Goal: Transaction & Acquisition: Purchase product/service

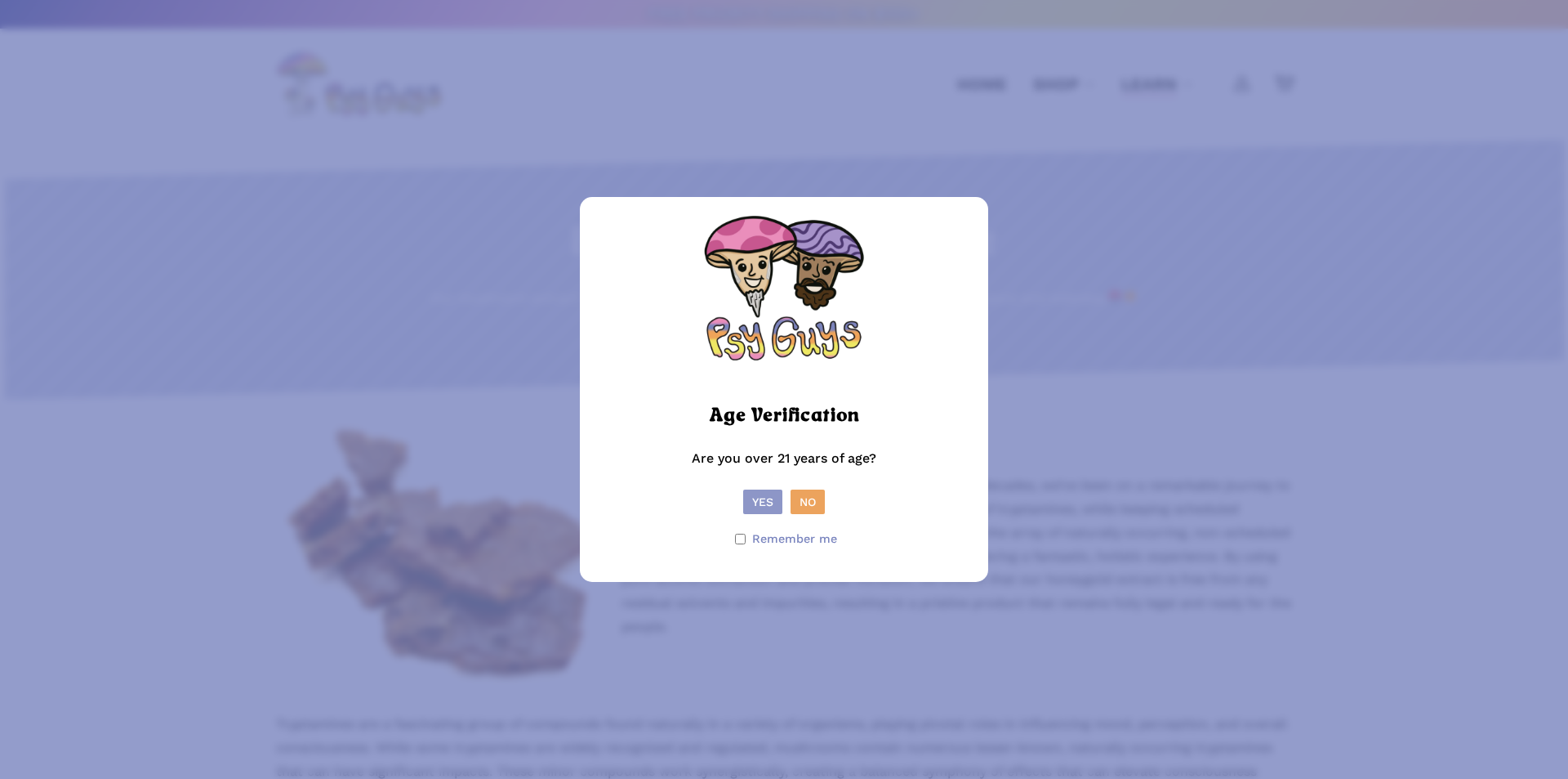
click at [746, 498] on button "Yes" at bounding box center [763, 501] width 39 height 24
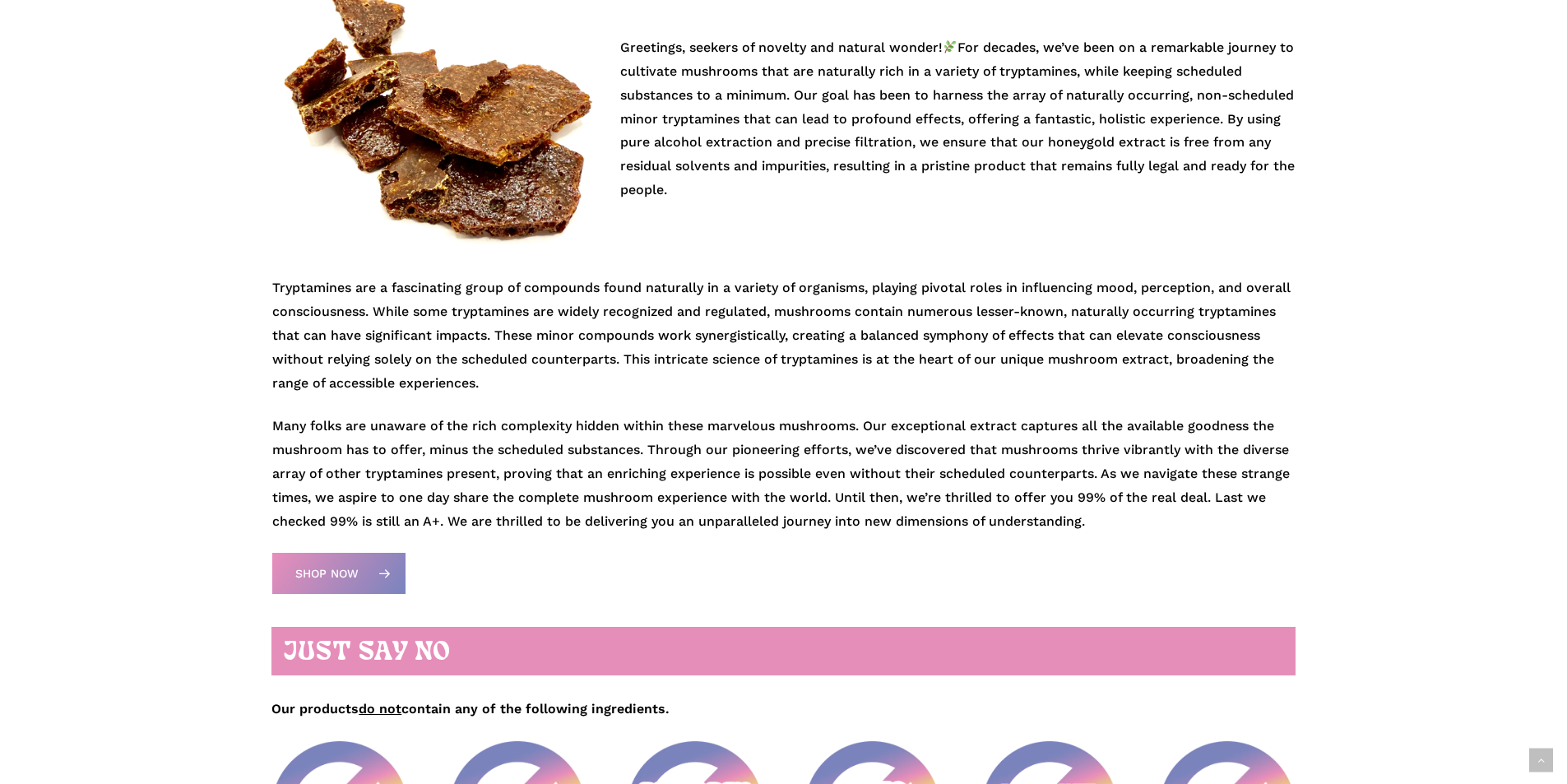
scroll to position [411, 0]
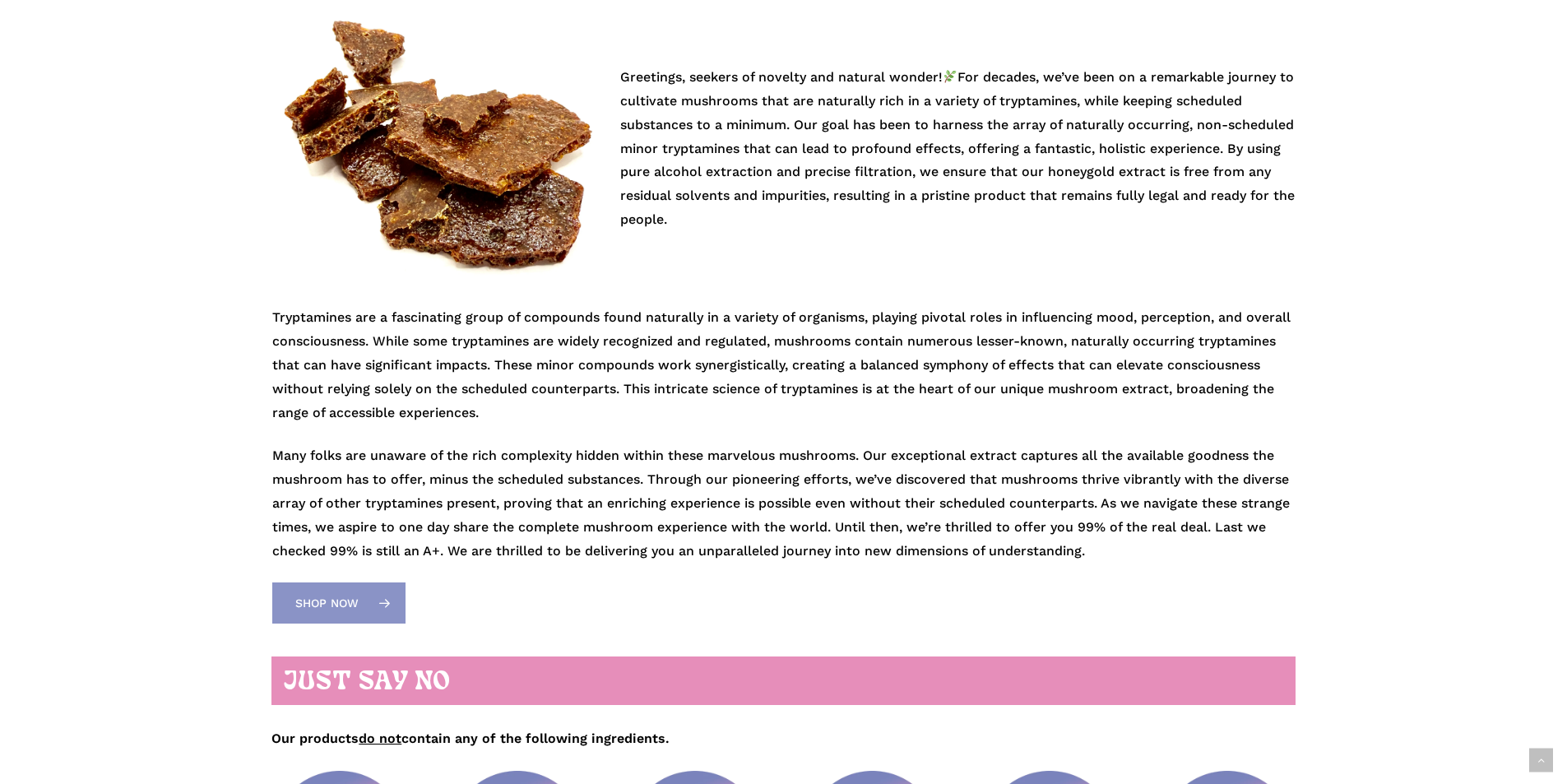
click at [348, 596] on span "Shop Now" at bounding box center [327, 602] width 63 height 17
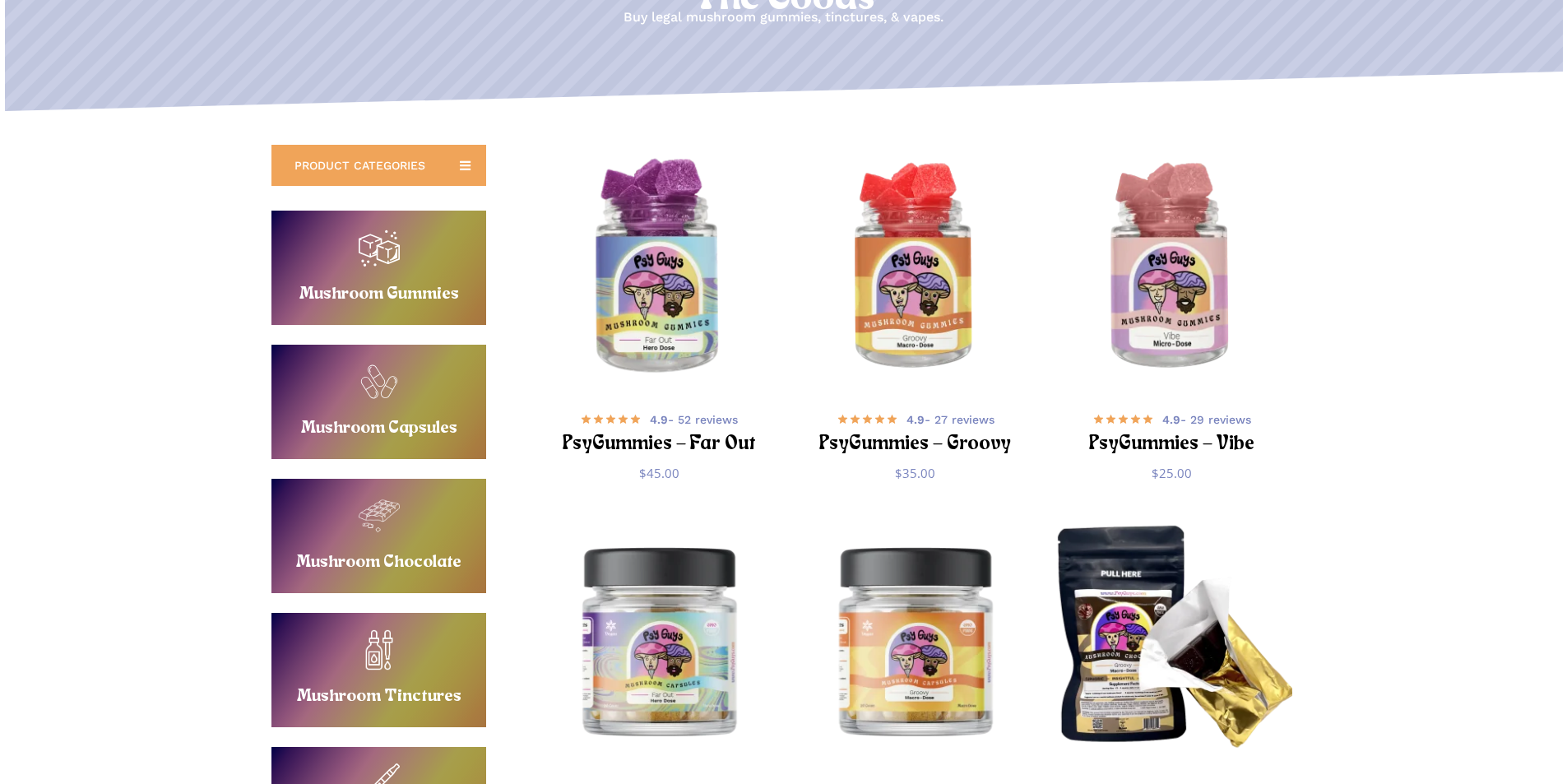
scroll to position [411, 0]
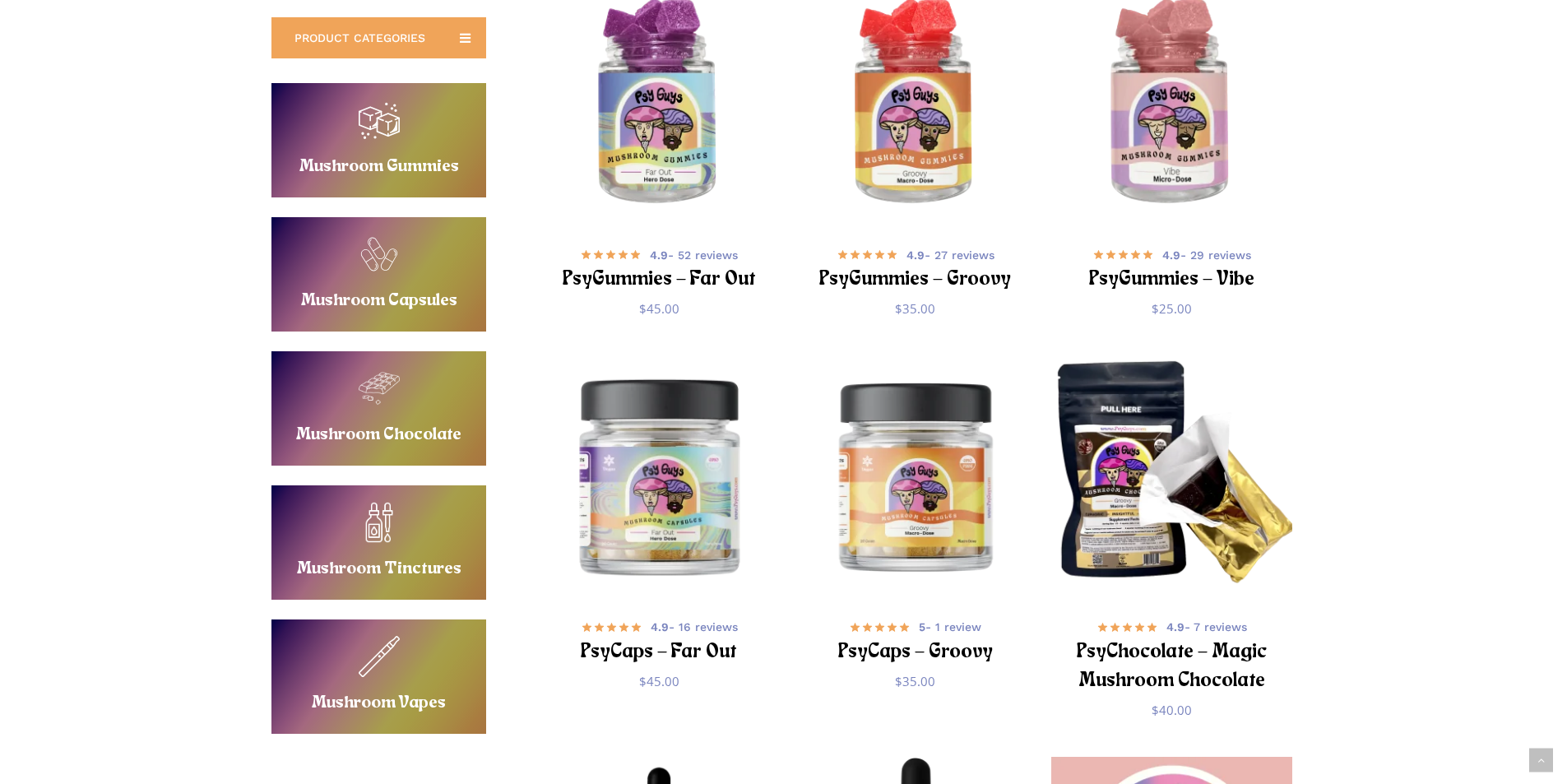
click at [690, 508] on img "PsyCaps - Far Out" at bounding box center [659, 475] width 250 height 250
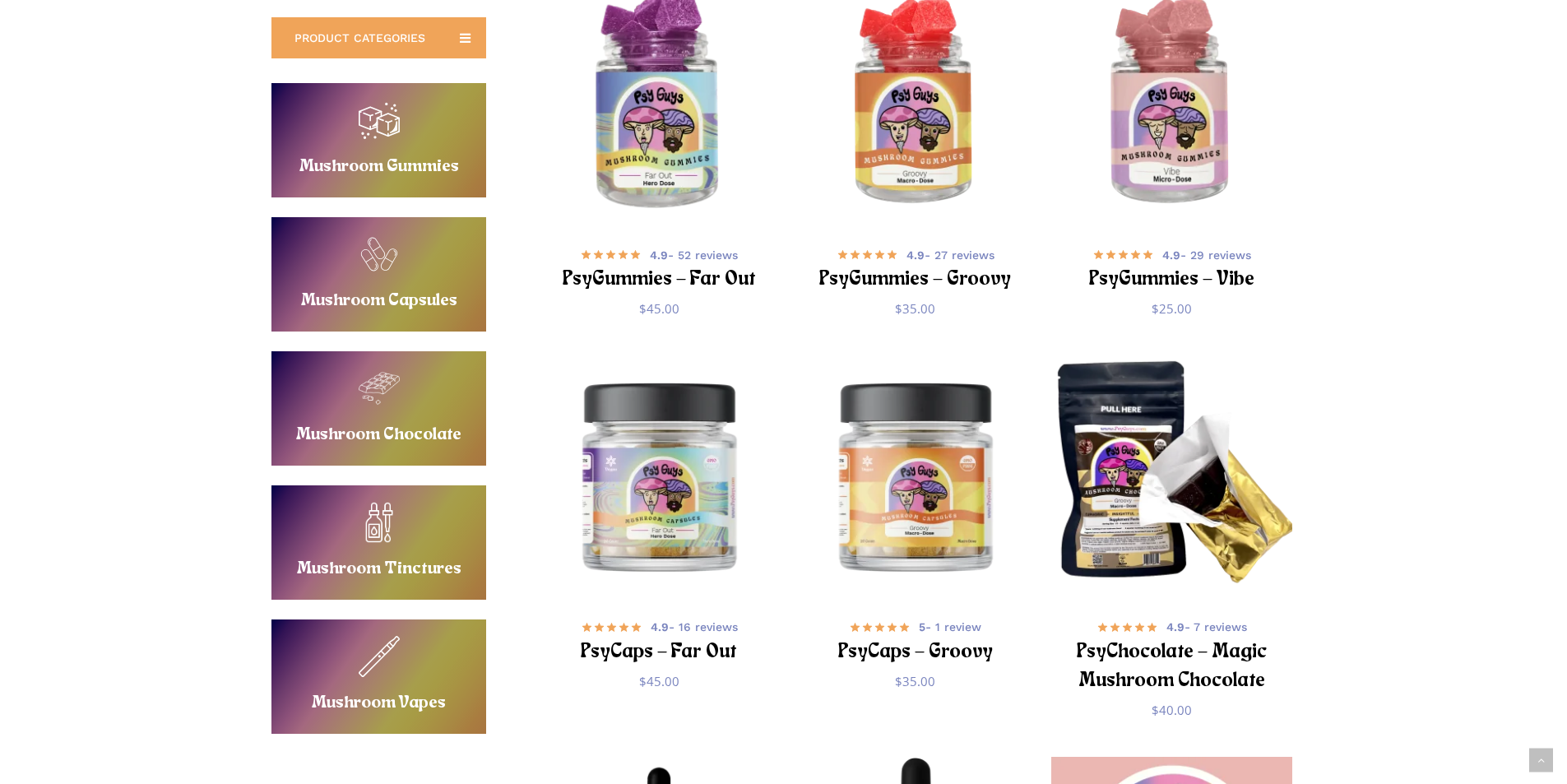
click at [661, 158] on img "PsyGummies - Far Out" at bounding box center [659, 103] width 250 height 250
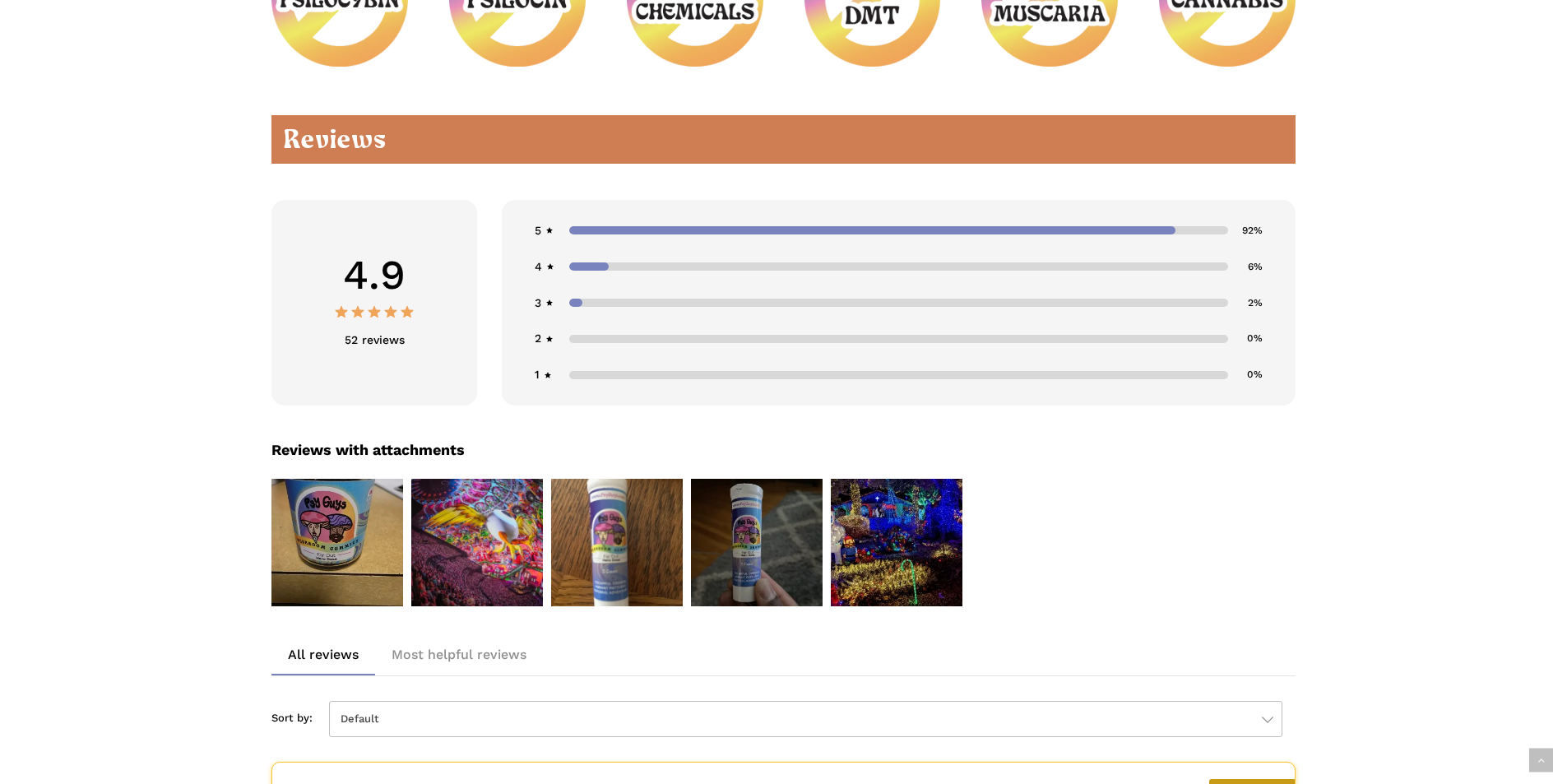
scroll to position [2631, 0]
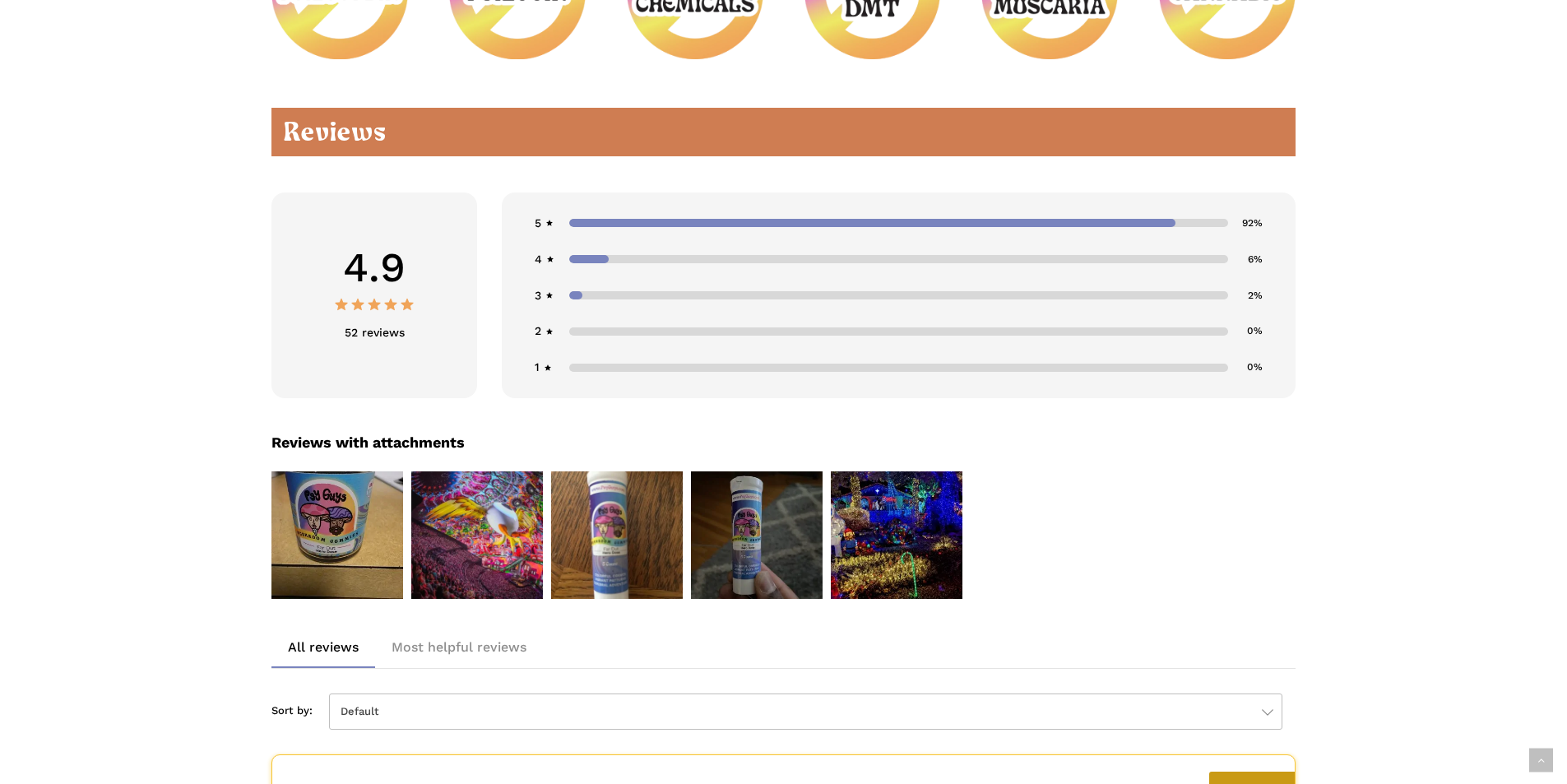
click at [626, 211] on div "5 92%" at bounding box center [899, 223] width 728 height 24
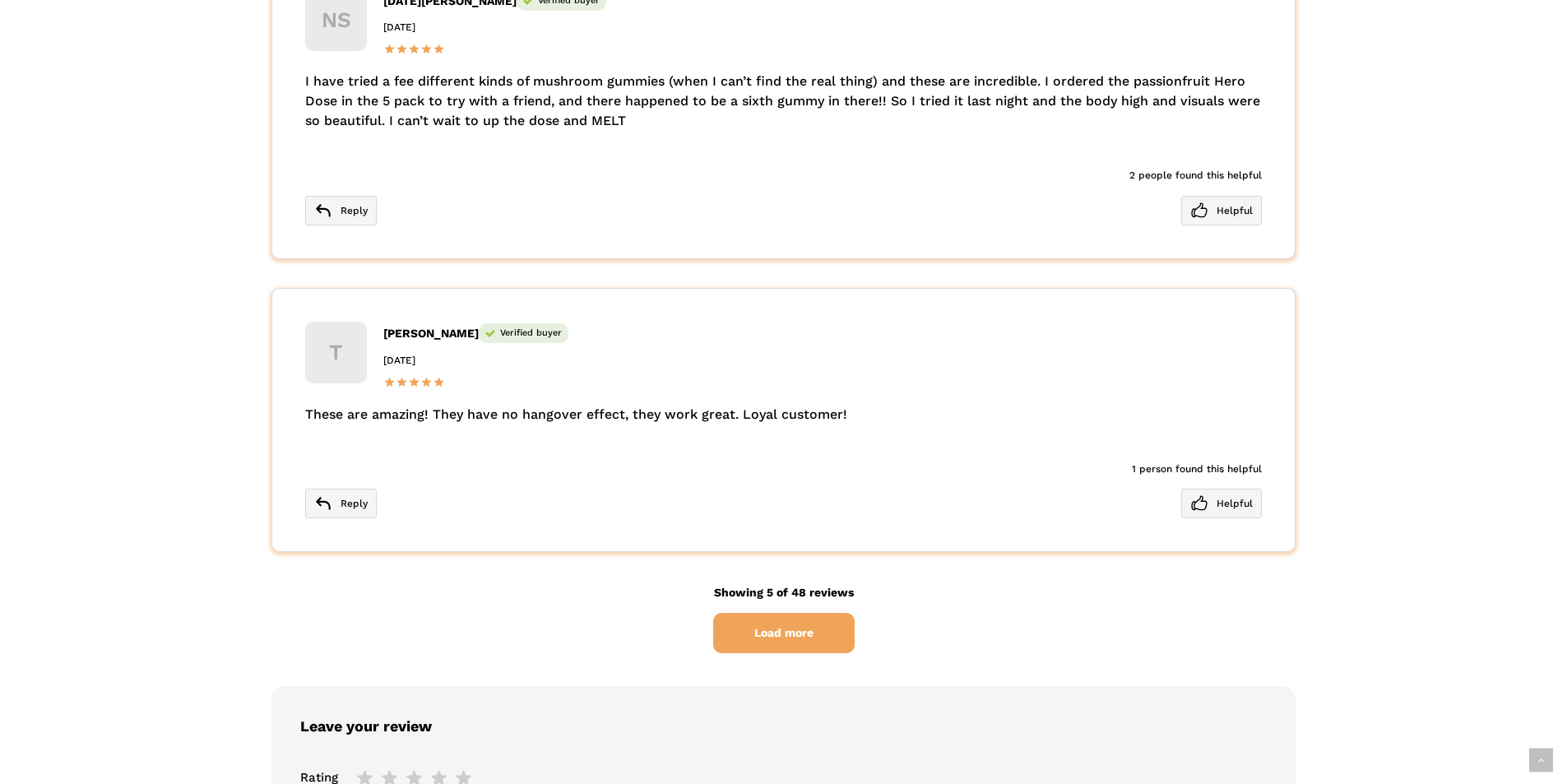
scroll to position [4605, 0]
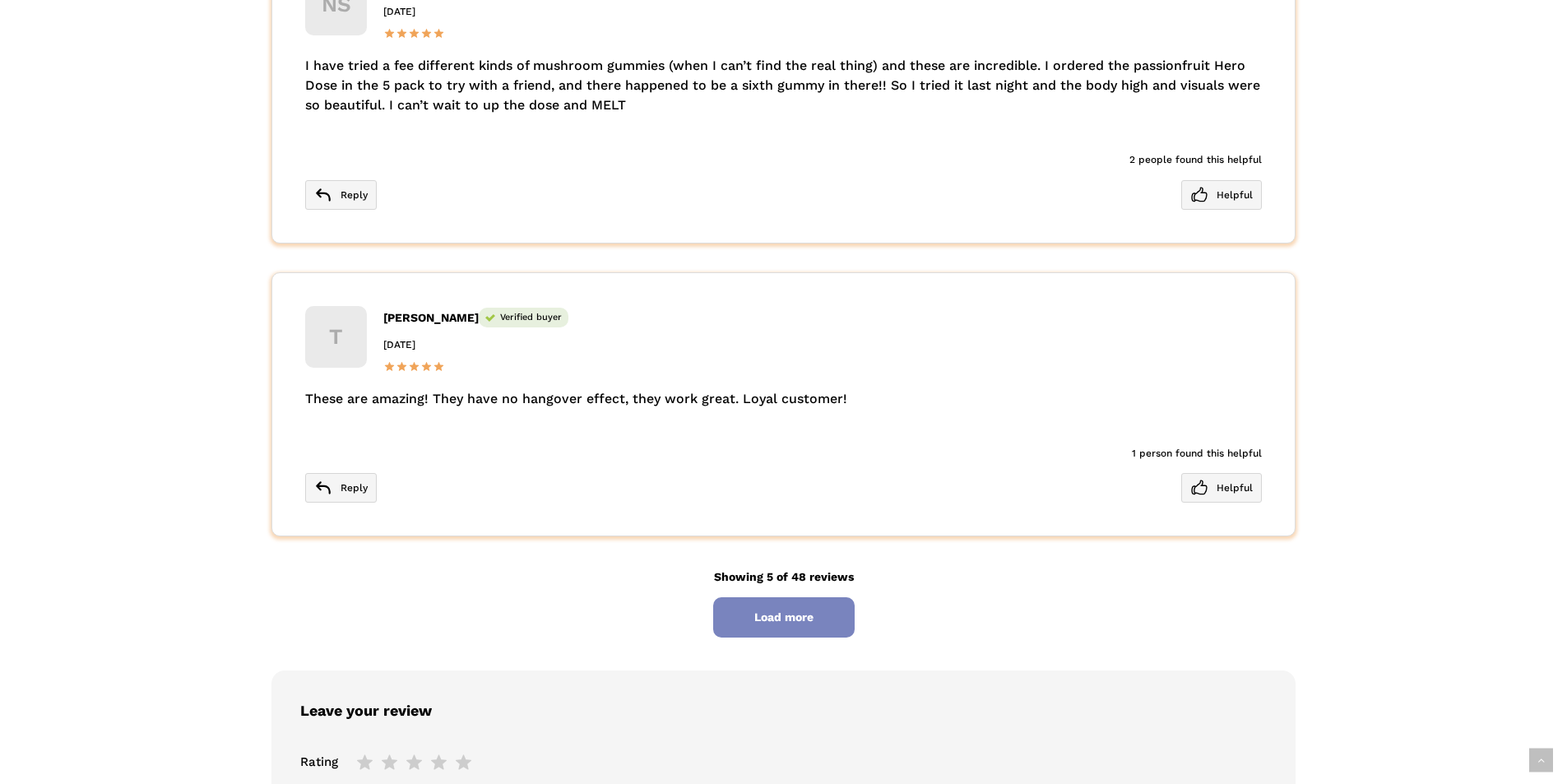
click at [800, 597] on span "Load more" at bounding box center [784, 617] width 142 height 40
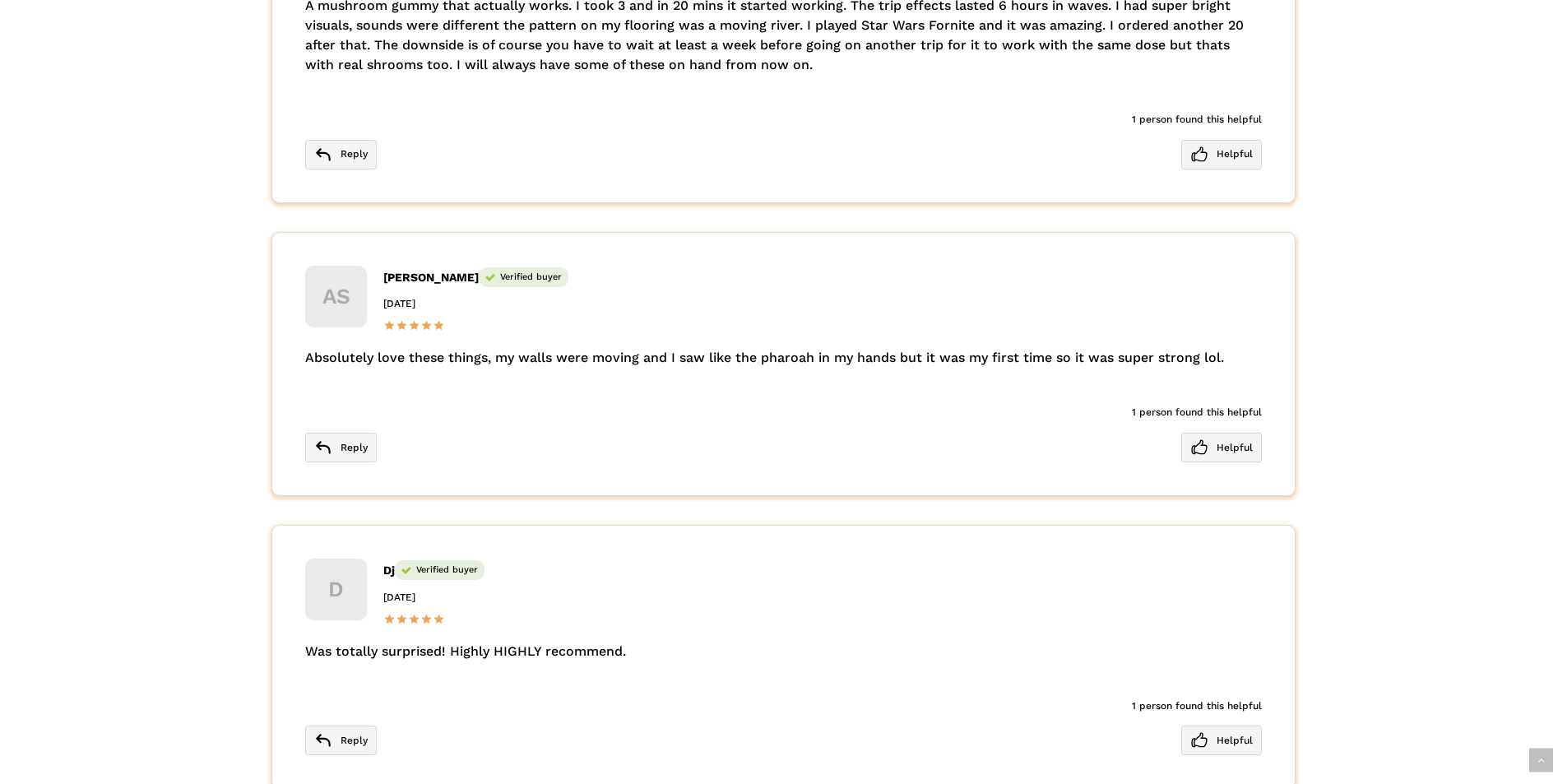
scroll to position [6085, 0]
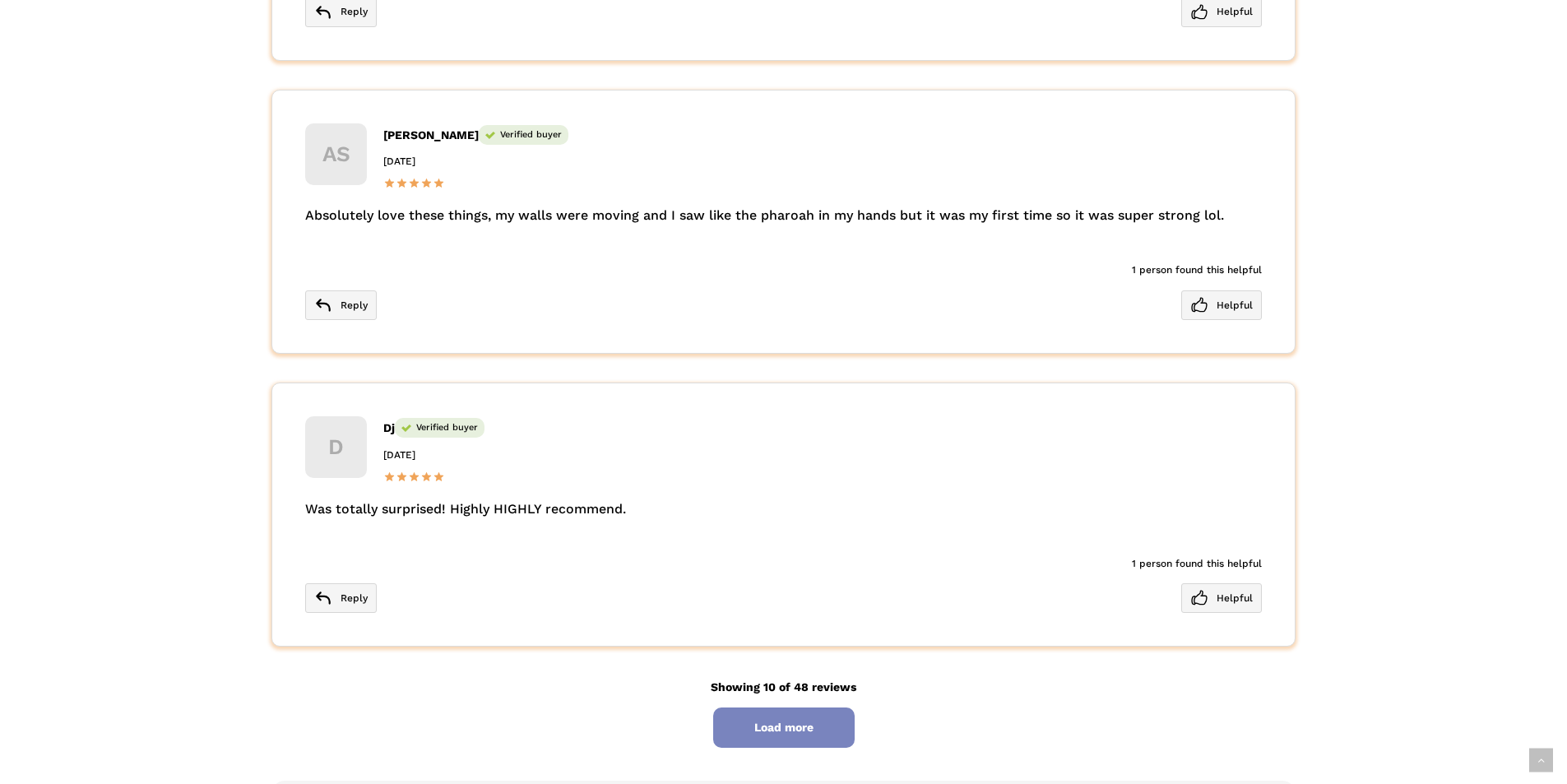
click at [776, 707] on span "Load more" at bounding box center [784, 727] width 142 height 40
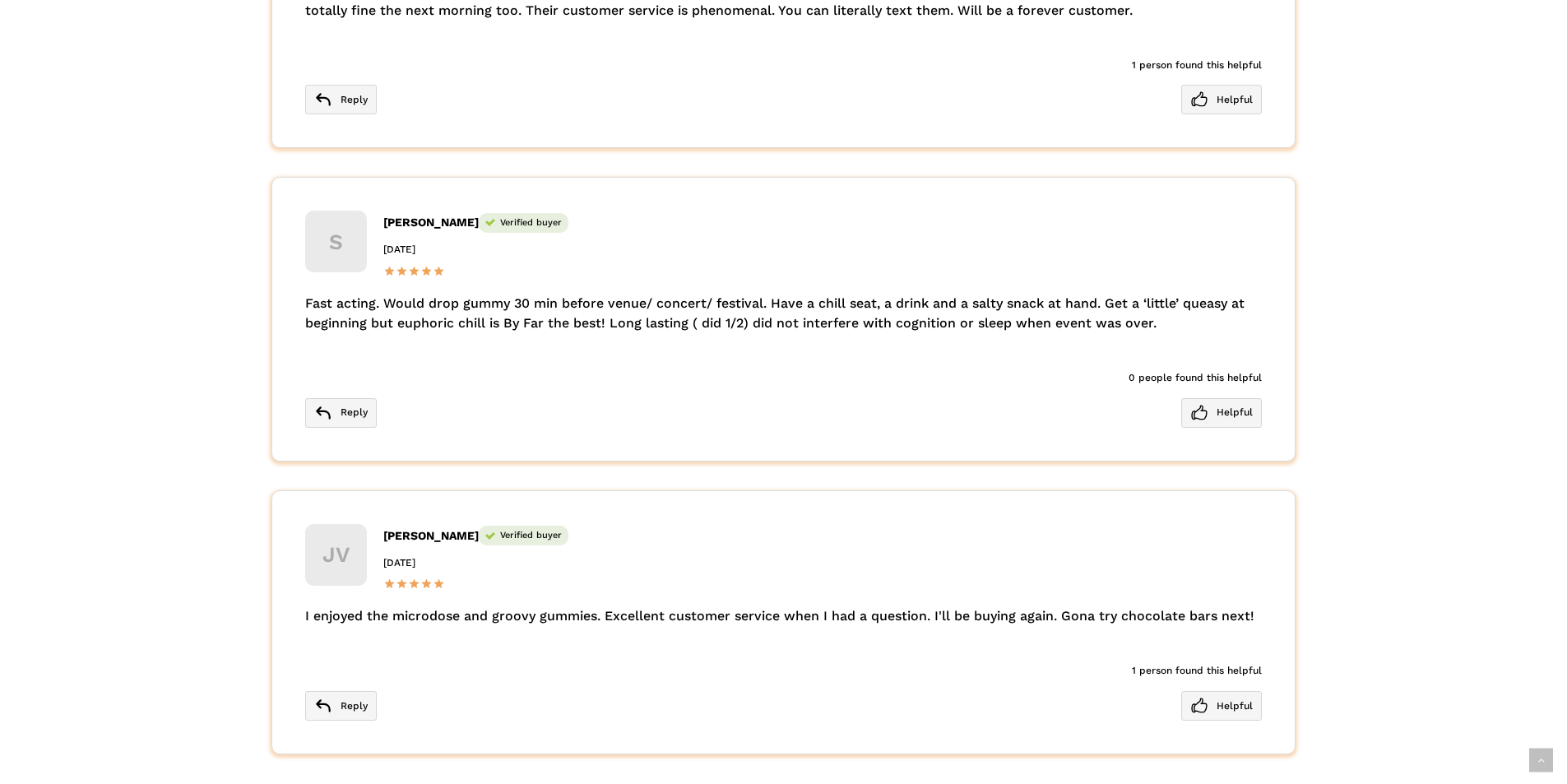
scroll to position [7566, 0]
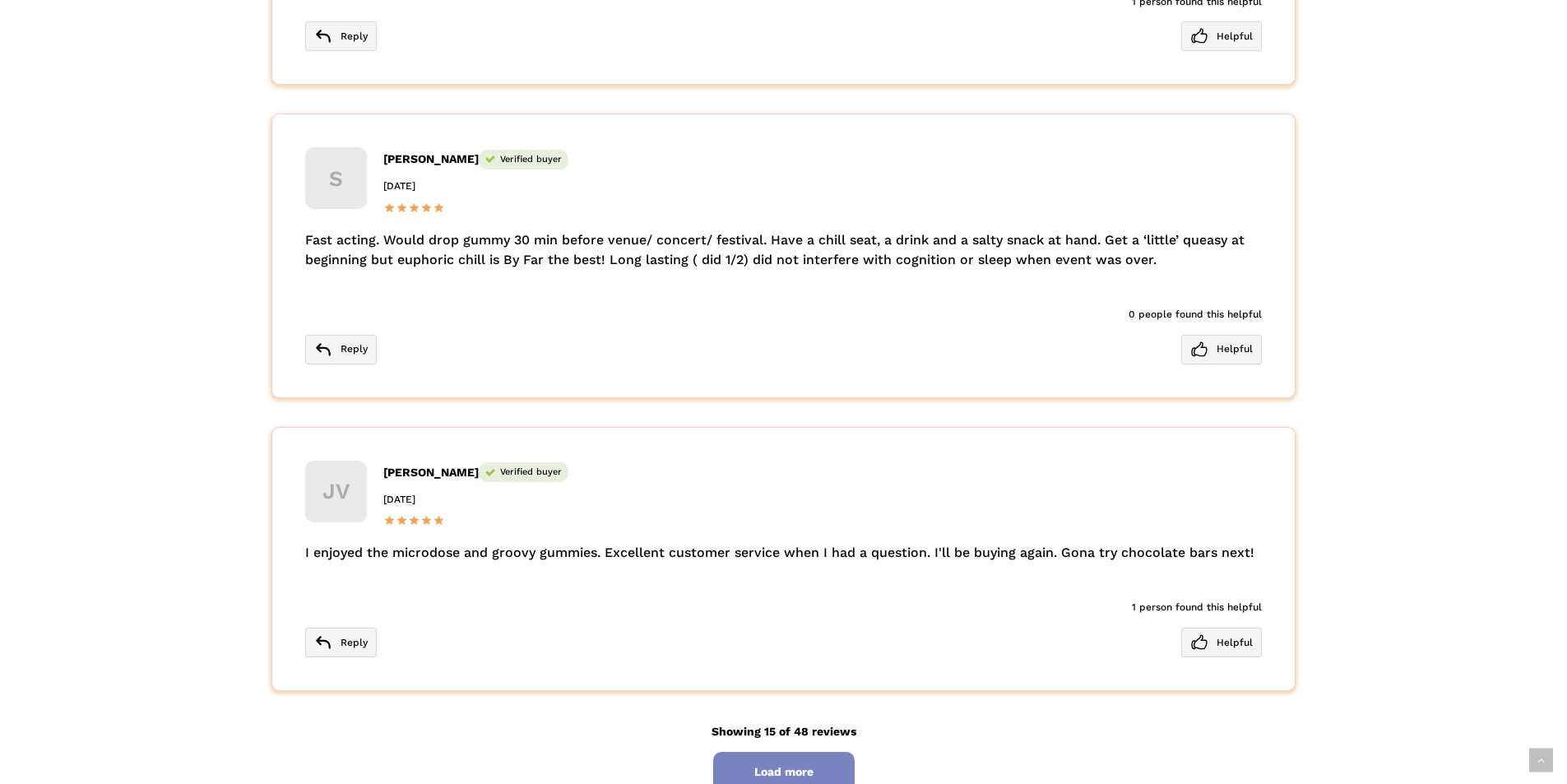
click at [803, 753] on span "Load more" at bounding box center [784, 771] width 142 height 40
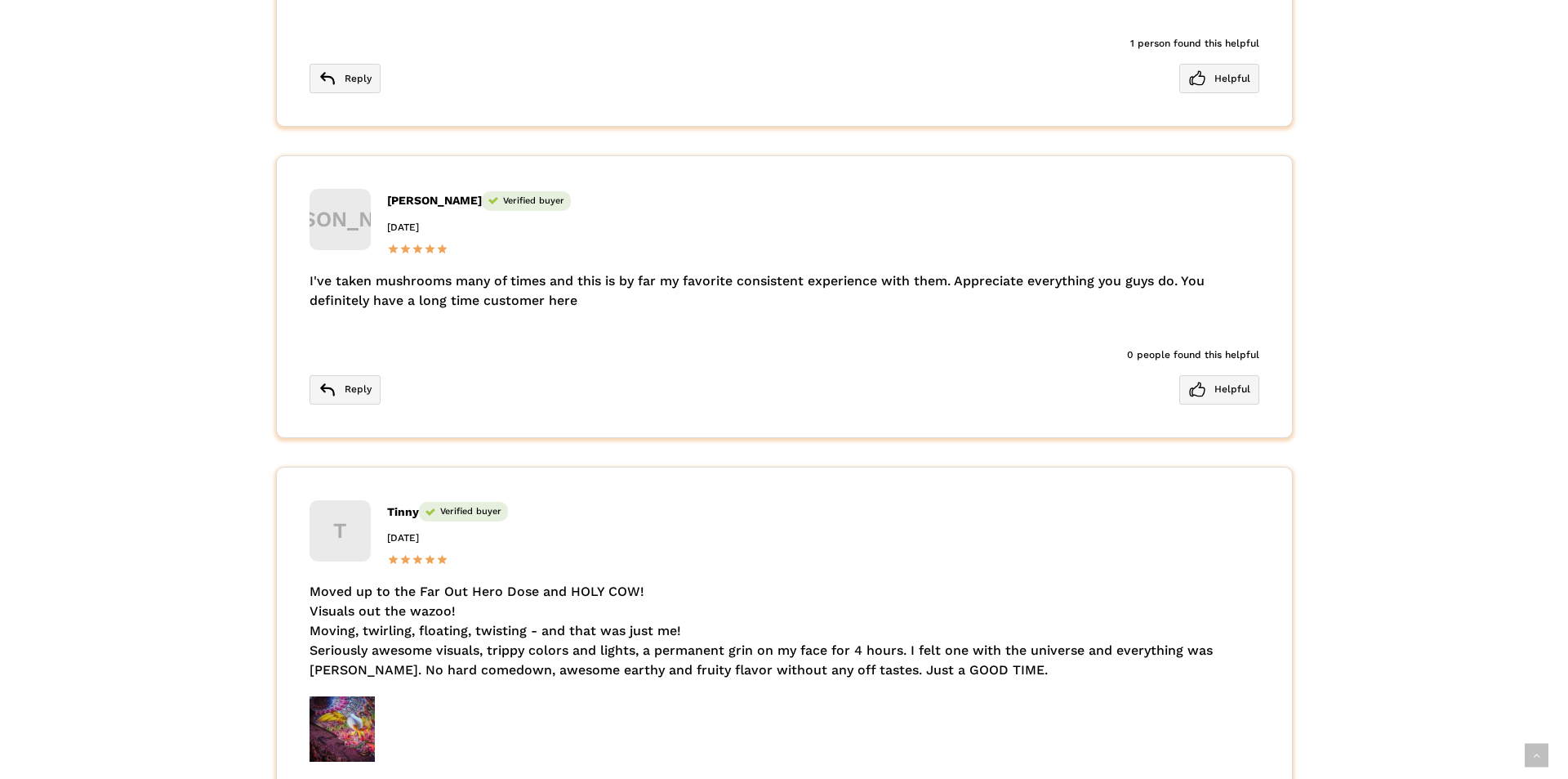
scroll to position [8089, 0]
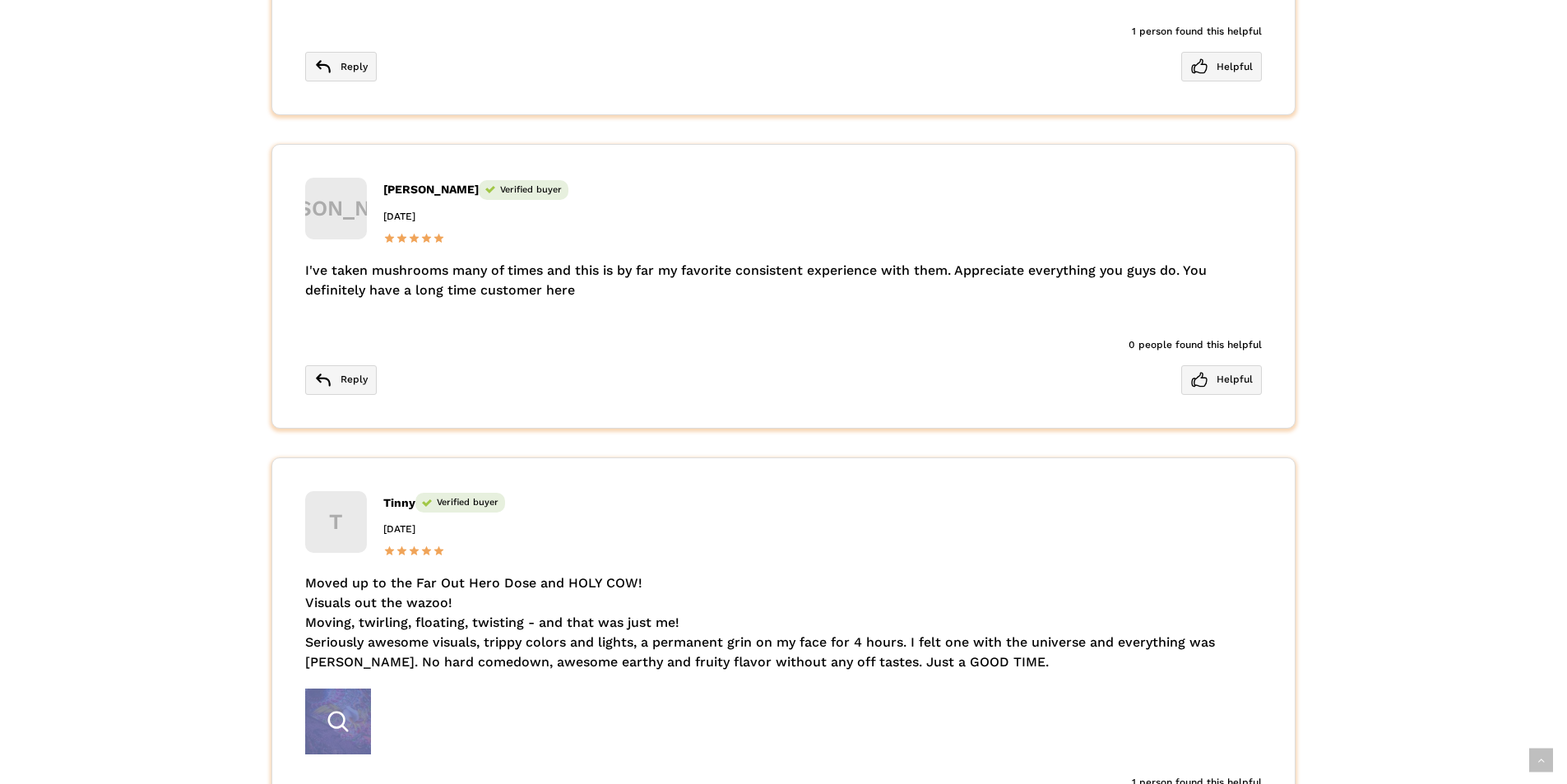
click at [346, 689] on div at bounding box center [338, 721] width 66 height 66
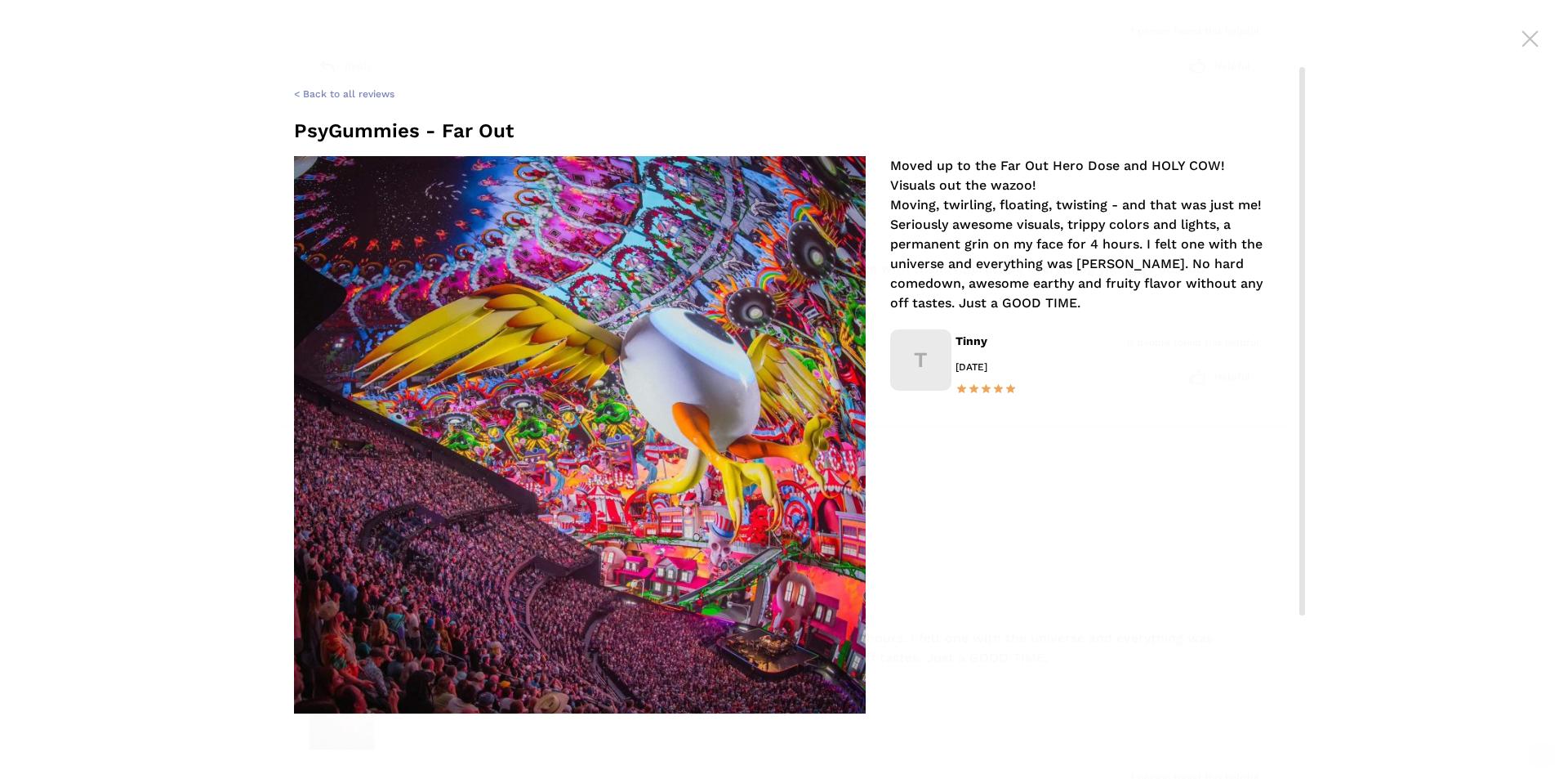
click at [359, 300] on img "1 / 1" at bounding box center [579, 442] width 572 height 572
